Goal: Task Accomplishment & Management: Use online tool/utility

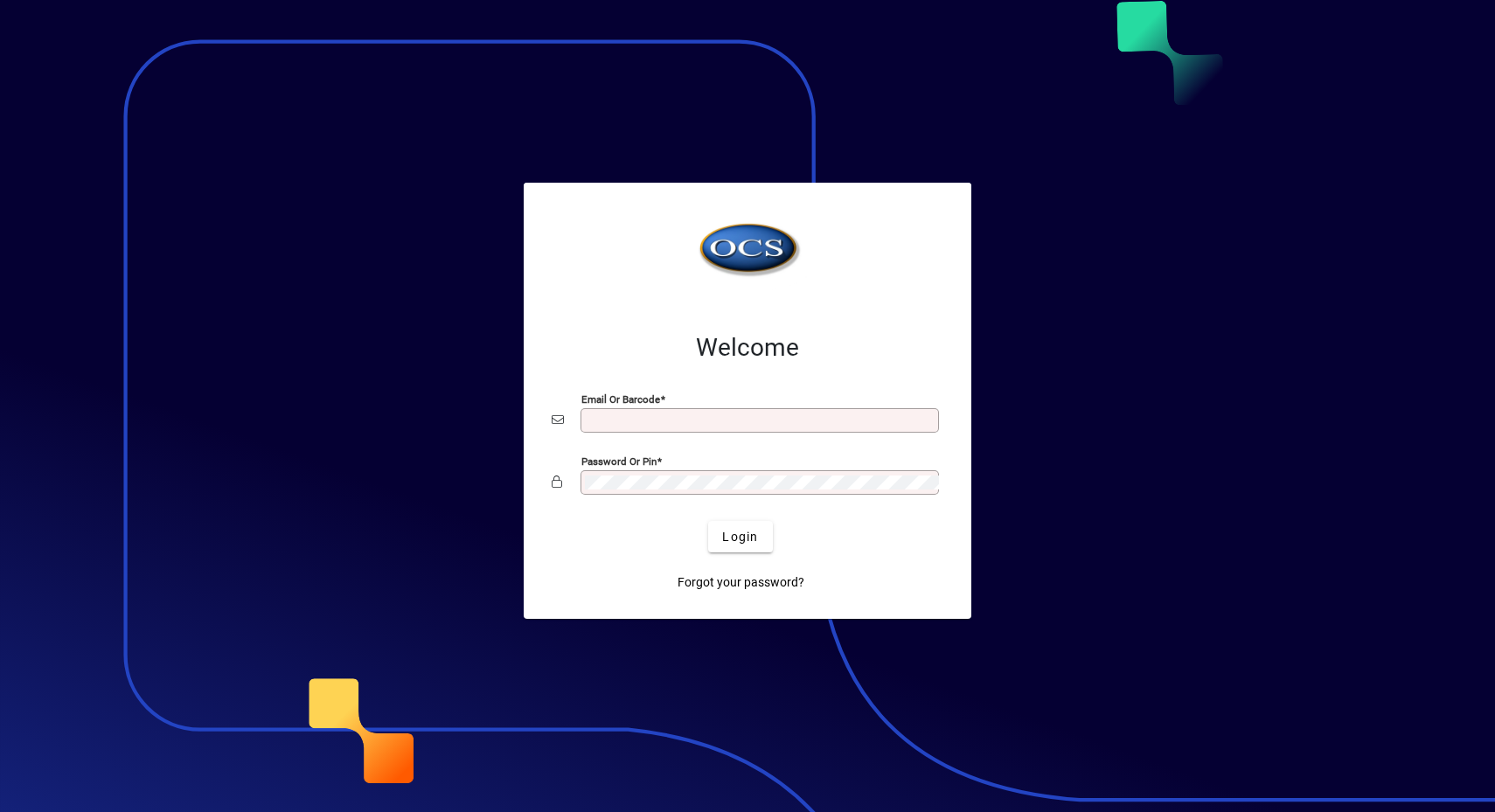
type input "**********"
click at [757, 543] on span "Login" at bounding box center [740, 536] width 36 height 18
